Goal: Navigation & Orientation: Find specific page/section

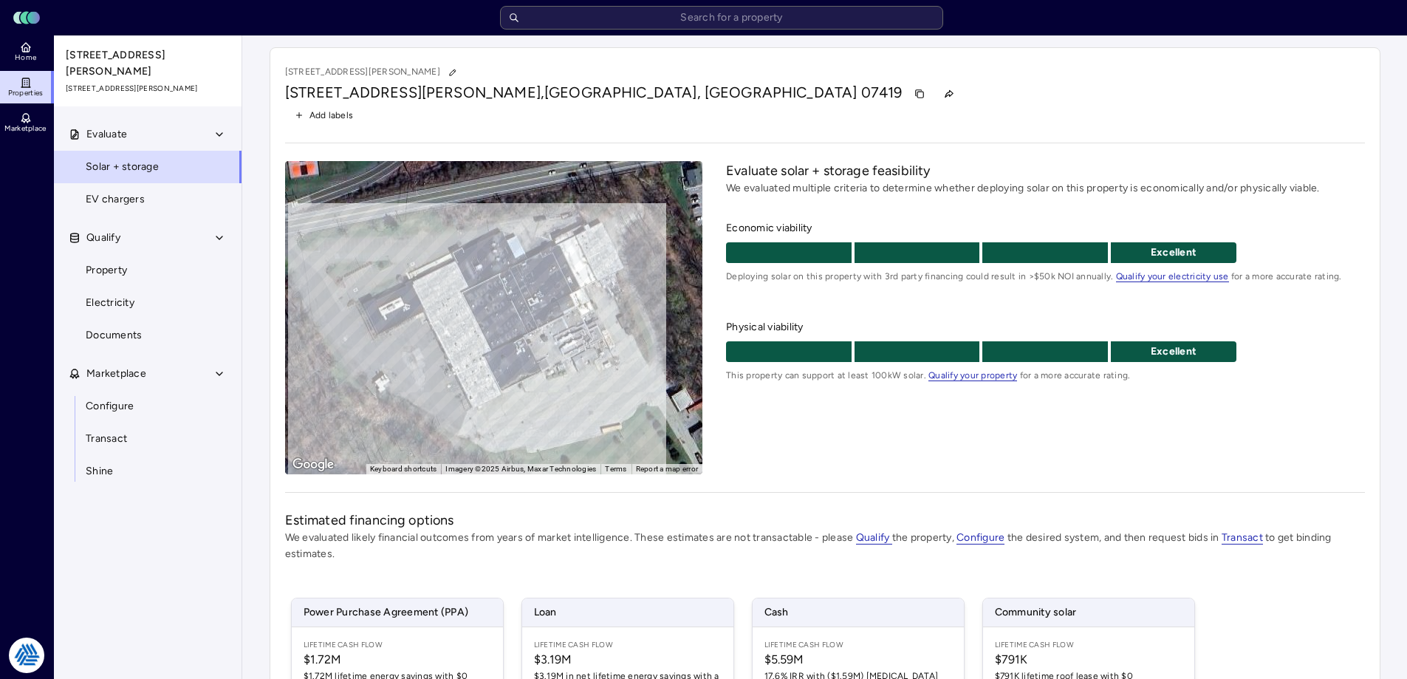
click at [24, 43] on icon at bounding box center [26, 47] width 12 height 12
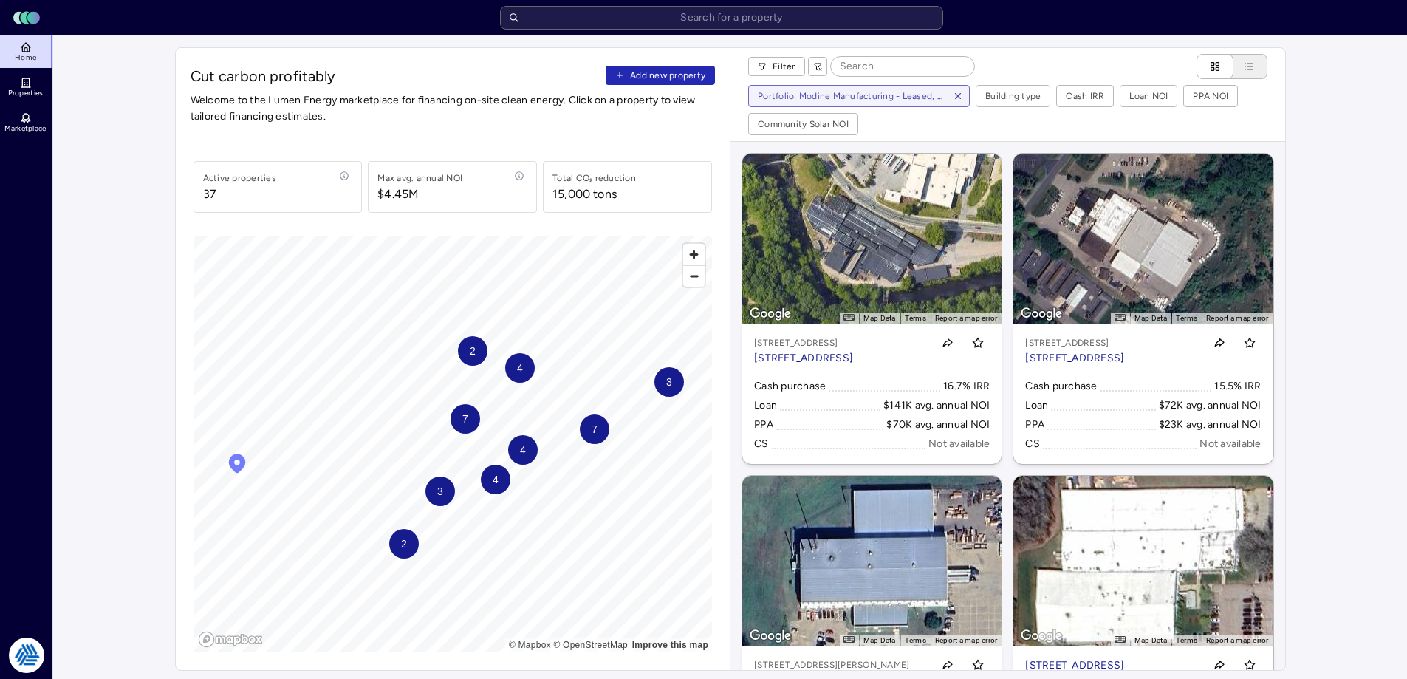
drag, startPoint x: 120, startPoint y: 330, endPoint x: 147, endPoint y: 335, distance: 27.0
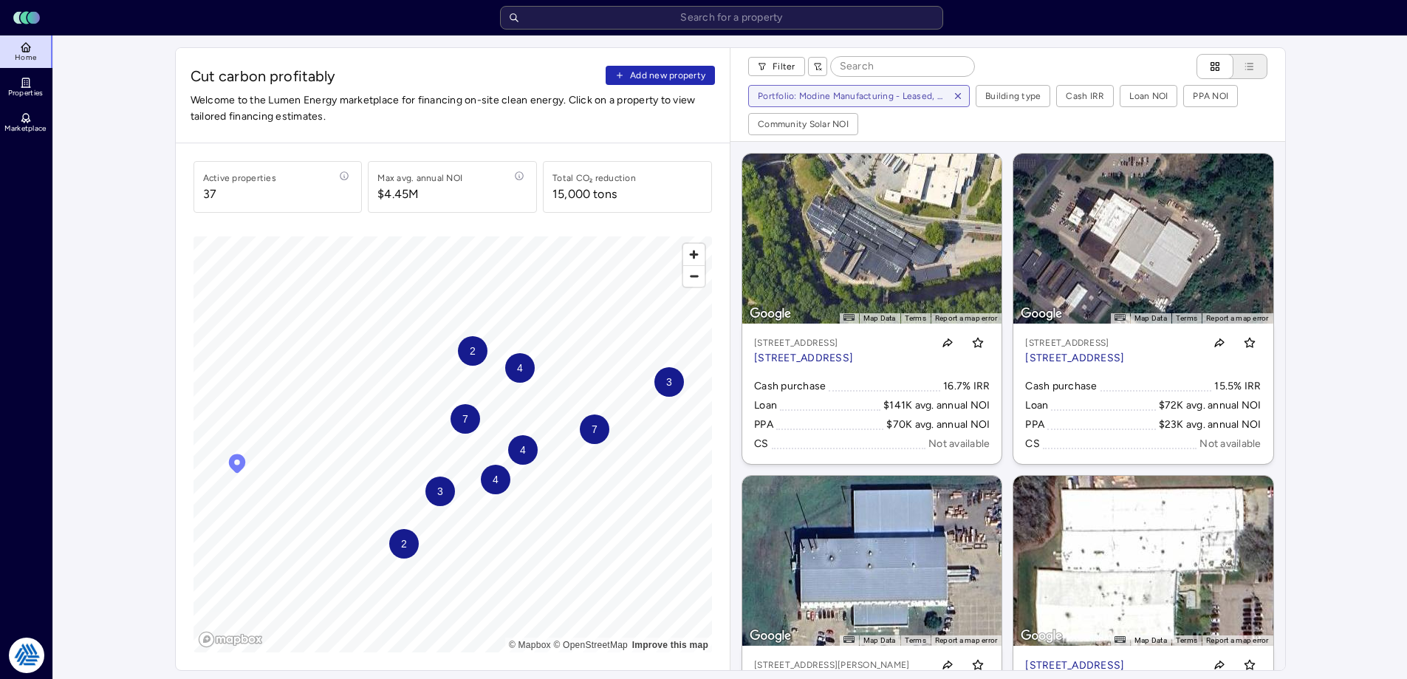
drag, startPoint x: 112, startPoint y: 226, endPoint x: 1156, endPoint y: 1, distance: 1068.2
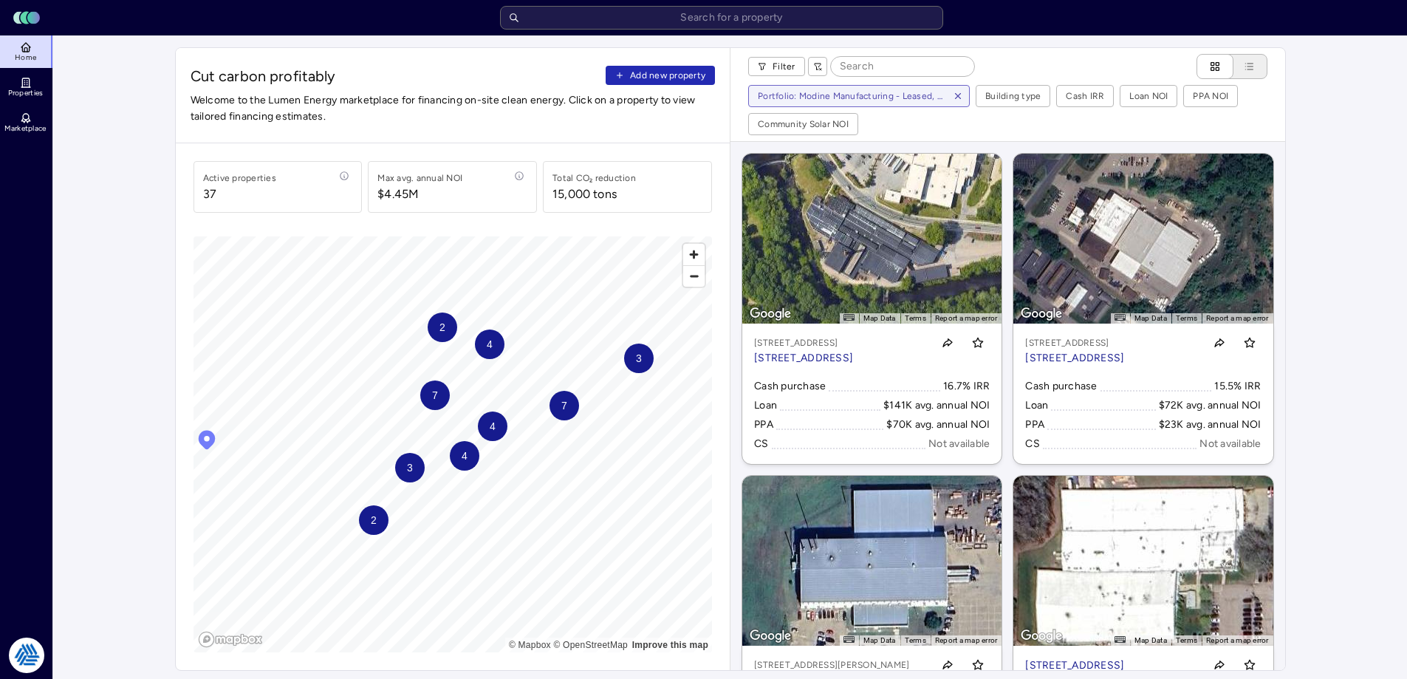
drag, startPoint x: 198, startPoint y: 183, endPoint x: 665, endPoint y: 203, distance: 467.2
click at [662, 203] on div "Active properties [STREET_ADDRESS] annual NOI $4.45M Total CO₂ reduction 15,000…" at bounding box center [452, 187] width 519 height 52
click at [665, 203] on div "Total CO₂ reduction 15,000 tons" at bounding box center [627, 187] width 169 height 52
drag, startPoint x: 645, startPoint y: 195, endPoint x: 157, endPoint y: 161, distance: 489.3
